Goal: Ask a question

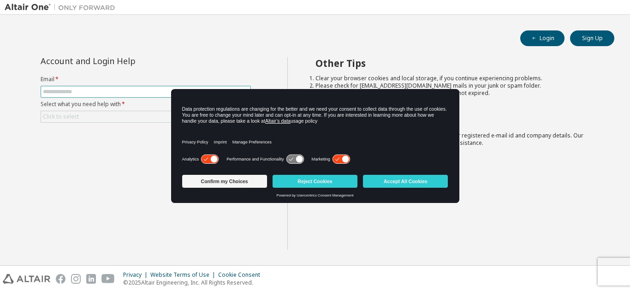
click at [328, 181] on button "Reject Cookies" at bounding box center [315, 181] width 85 height 13
click at [96, 86] on span at bounding box center [146, 92] width 210 height 12
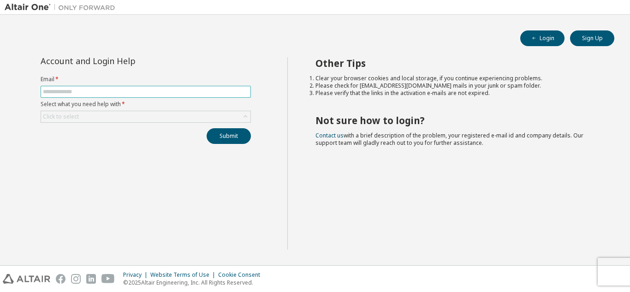
click at [145, 87] on span at bounding box center [146, 92] width 210 height 12
click at [146, 94] on input "text" at bounding box center [146, 91] width 206 height 7
type input "**********"
click at [114, 116] on div "Click to select" at bounding box center [145, 116] width 209 height 11
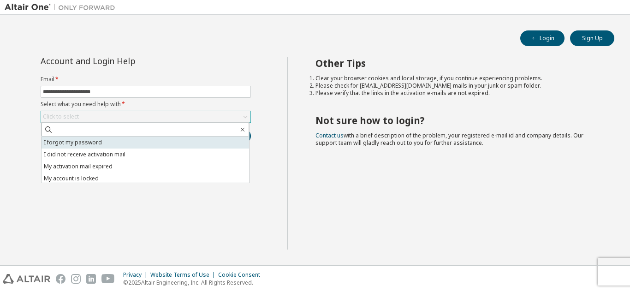
click at [114, 144] on li "I forgot my password" at bounding box center [146, 143] width 208 height 12
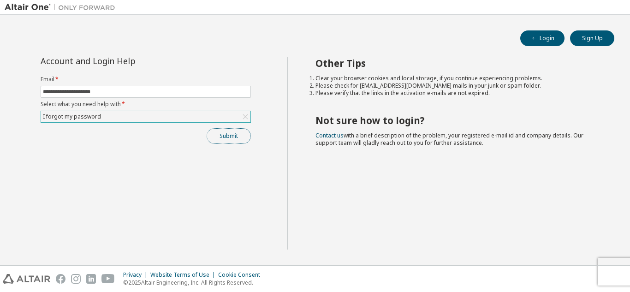
click at [233, 136] on button "Submit" at bounding box center [229, 136] width 44 height 16
click at [179, 115] on div "I forgot my password" at bounding box center [145, 116] width 209 height 11
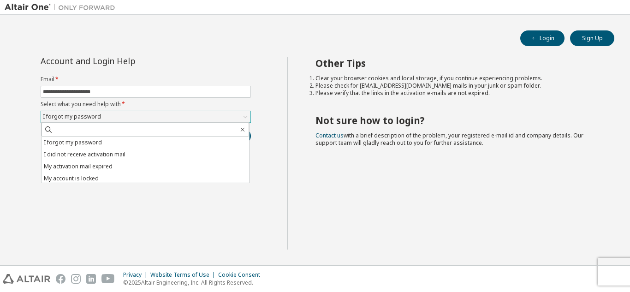
scroll to position [26, 0]
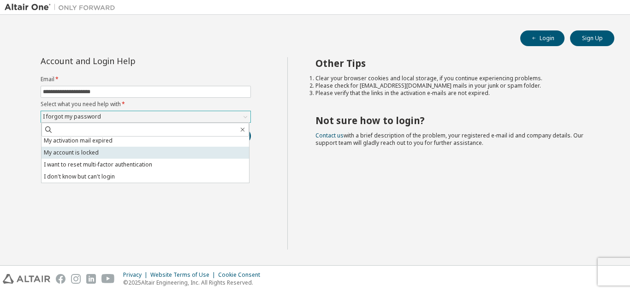
click at [197, 155] on li "My account is locked" at bounding box center [146, 153] width 208 height 12
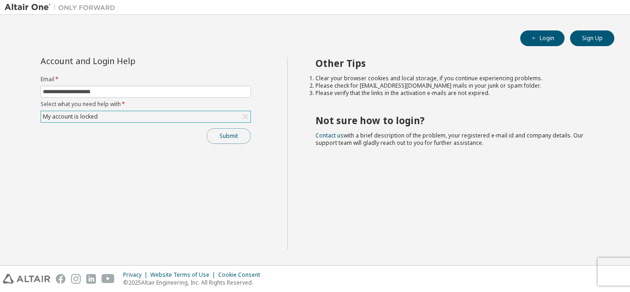
click at [239, 134] on button "Submit" at bounding box center [229, 136] width 44 height 16
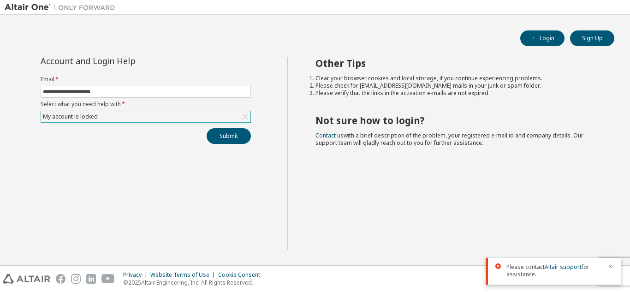
click at [610, 266] on icon "button" at bounding box center [611, 267] width 6 height 6
click at [370, 212] on div "Other Tips Clear your browser cookies and local storage, if you continue experi…" at bounding box center [456, 153] width 338 height 192
drag, startPoint x: 223, startPoint y: 137, endPoint x: 373, endPoint y: 257, distance: 192.6
click at [223, 137] on button "Submit" at bounding box center [229, 136] width 44 height 16
click at [614, 264] on div "Please contact Altair support for assistance." at bounding box center [553, 271] width 135 height 27
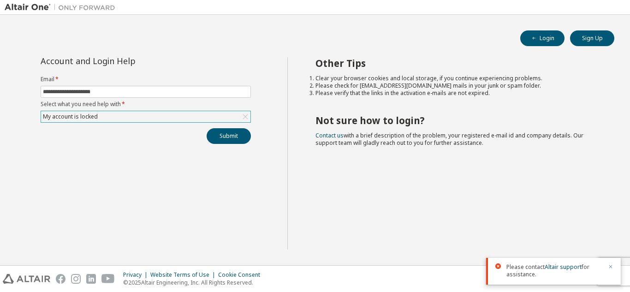
click at [612, 266] on icon "button" at bounding box center [611, 267] width 6 height 6
